Goal: Information Seeking & Learning: Find specific page/section

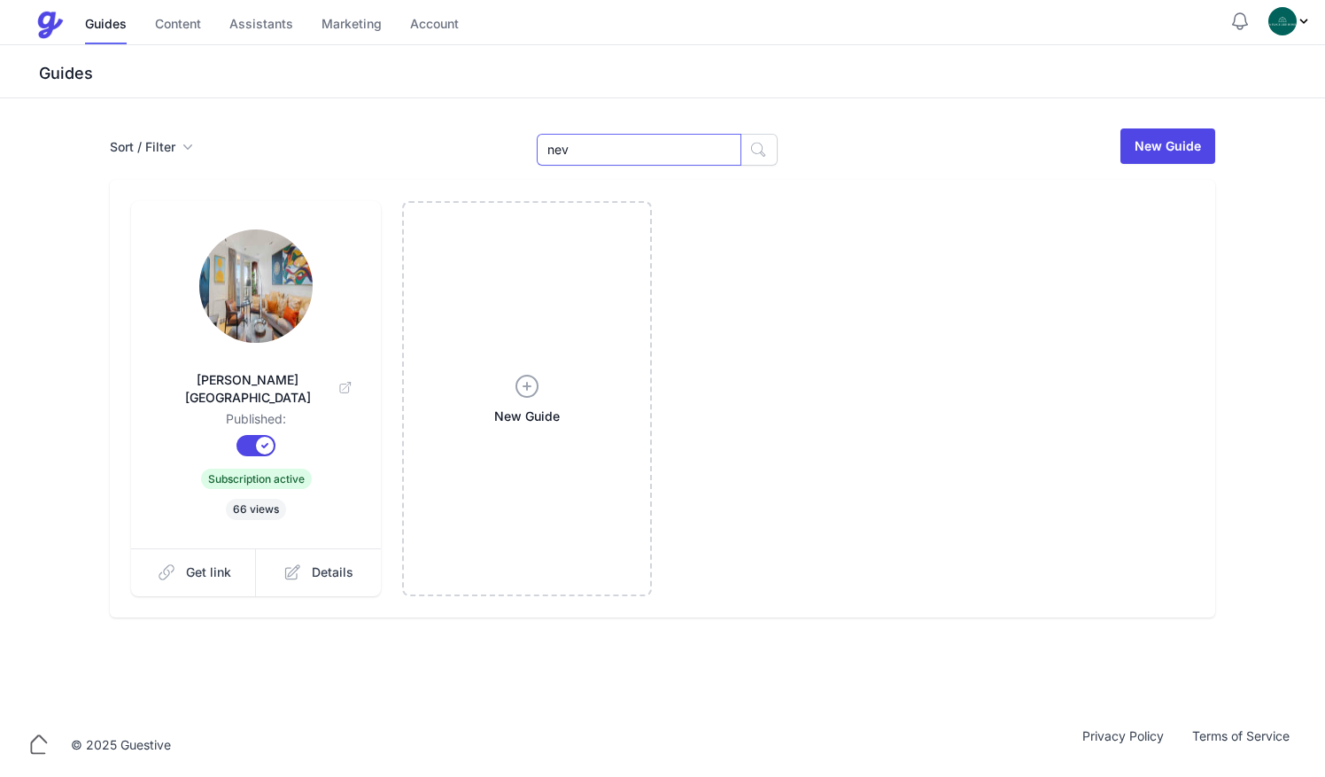
drag, startPoint x: 644, startPoint y: 151, endPoint x: 454, endPoint y: 165, distance: 191.0
click at [454, 165] on div "Sort / Filter Sort Name Created Unsorted All Published Unpublished Archived nev…" at bounding box center [663, 146] width 1106 height 39
type input ","
type input "mark"
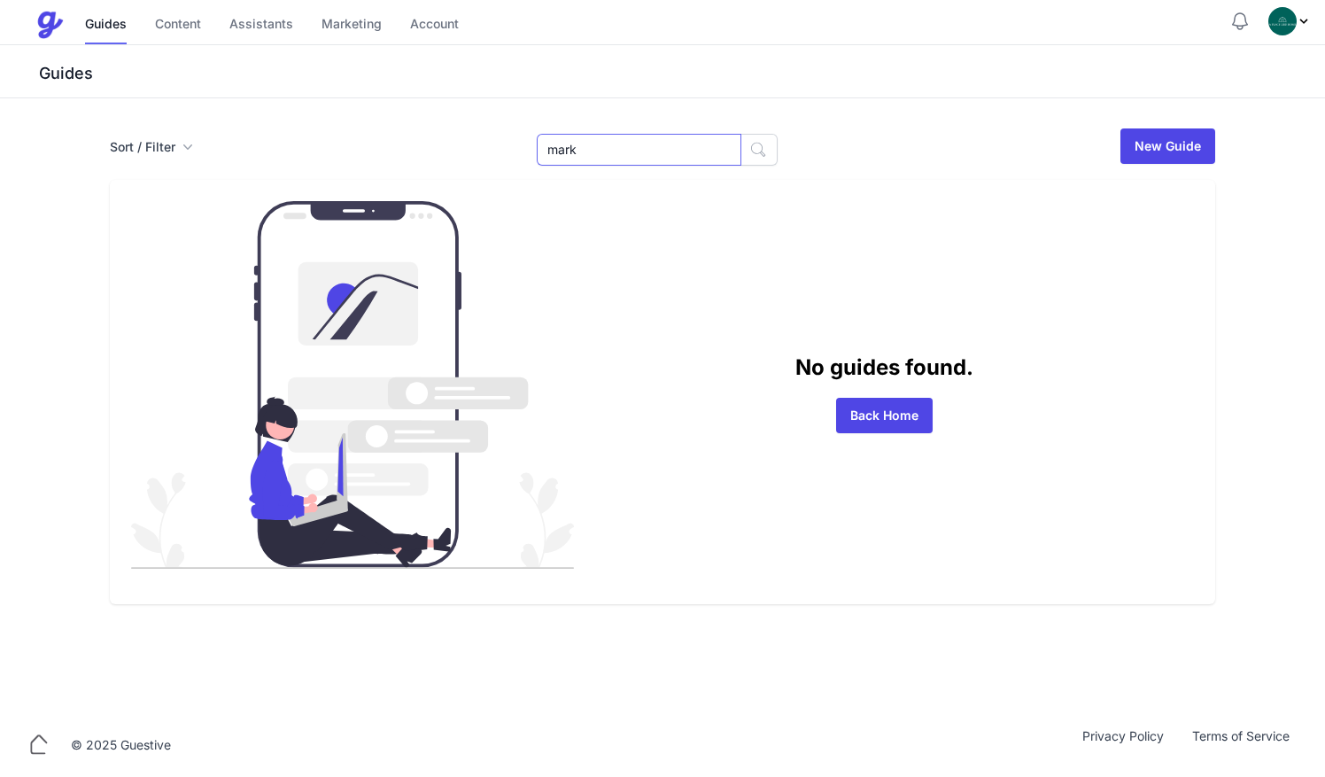
drag, startPoint x: 615, startPoint y: 163, endPoint x: 415, endPoint y: 149, distance: 200.7
click at [415, 149] on div "Sort / Filter Sort Name Created Unsorted All Published Unpublished Archived mar…" at bounding box center [663, 146] width 1106 height 39
type input "flat"
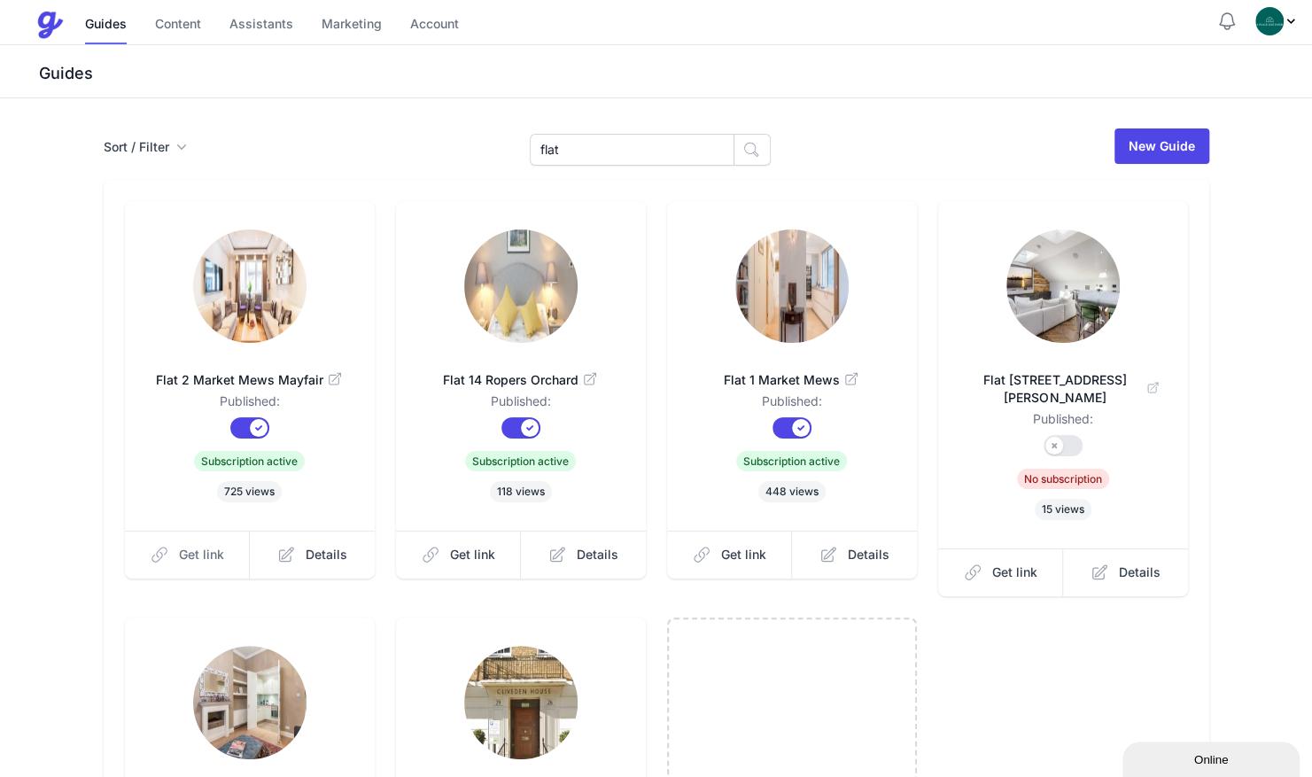
click at [191, 538] on link "Get link" at bounding box center [188, 555] width 126 height 48
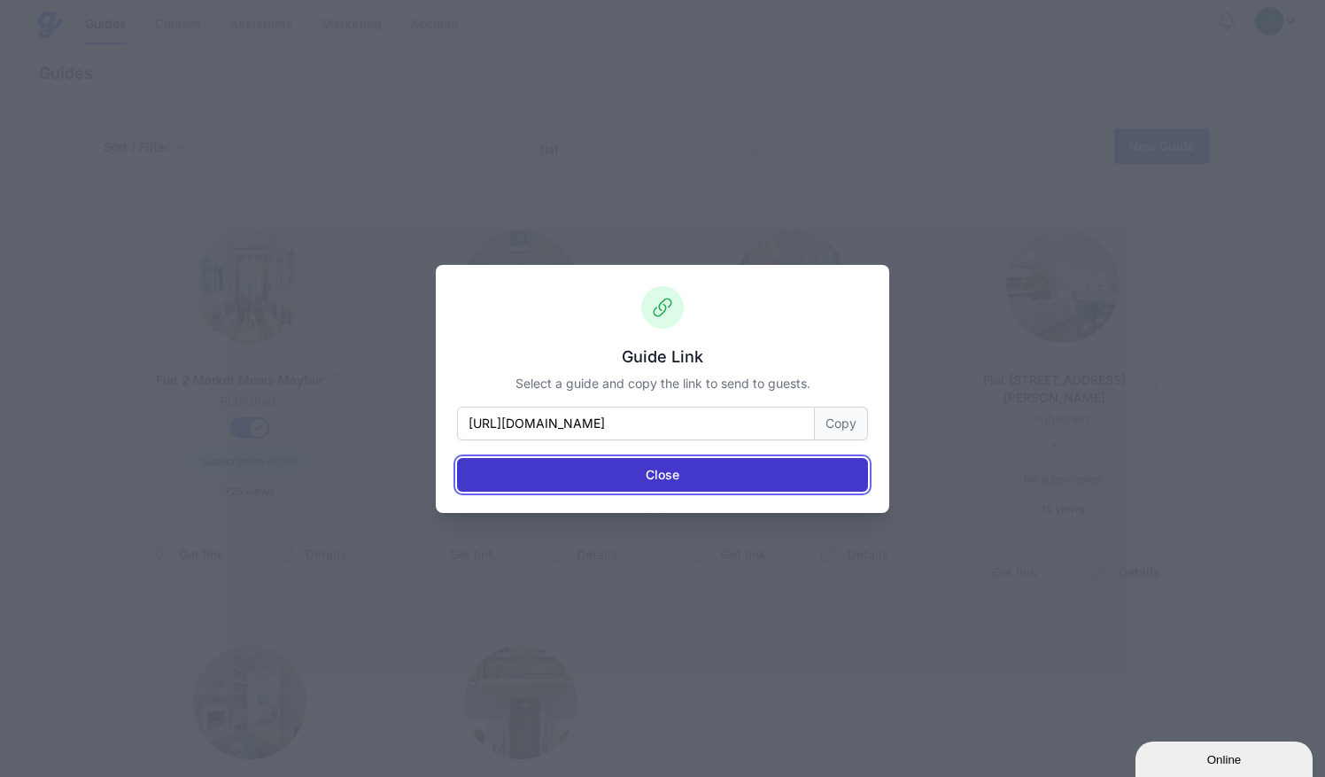
click at [665, 474] on button "Close" at bounding box center [662, 475] width 411 height 34
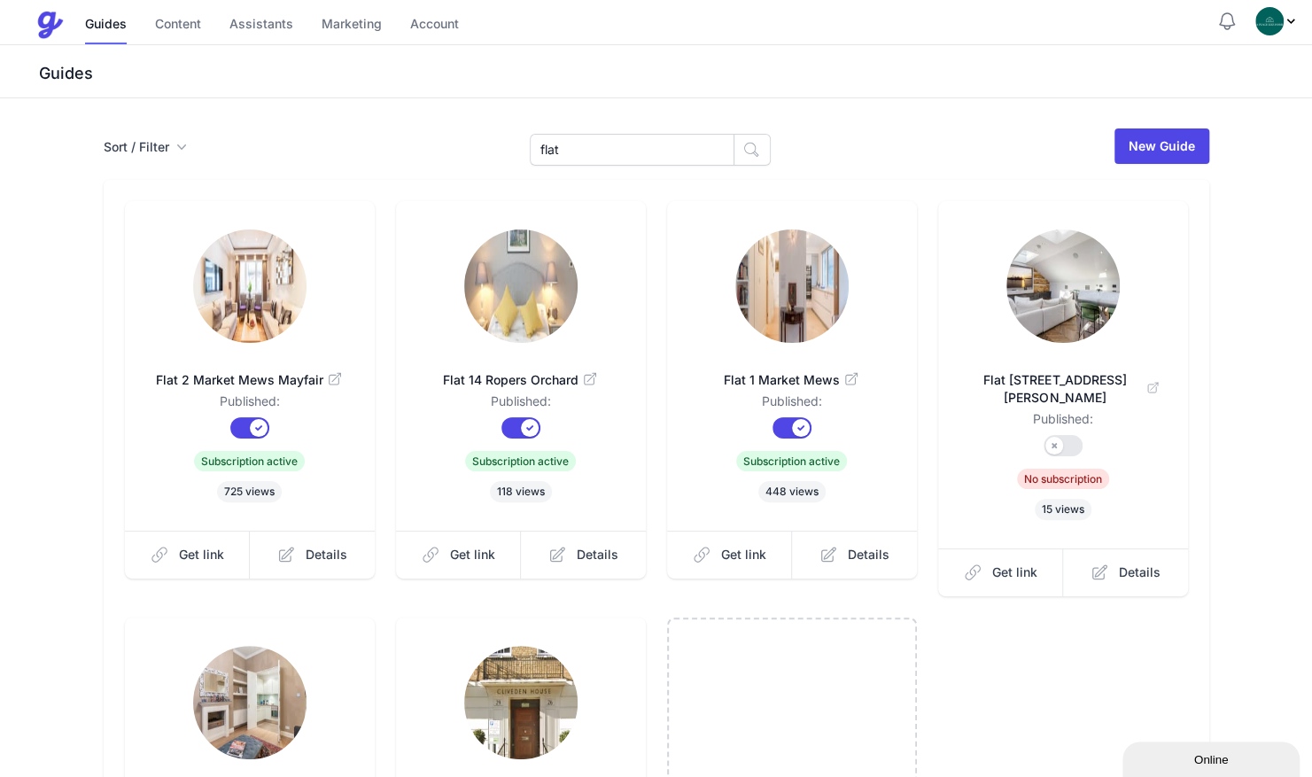
click at [275, 314] on img at bounding box center [249, 285] width 113 height 113
click at [771, 342] on link at bounding box center [791, 287] width 193 height 117
